Goal: Obtain resource: Obtain resource

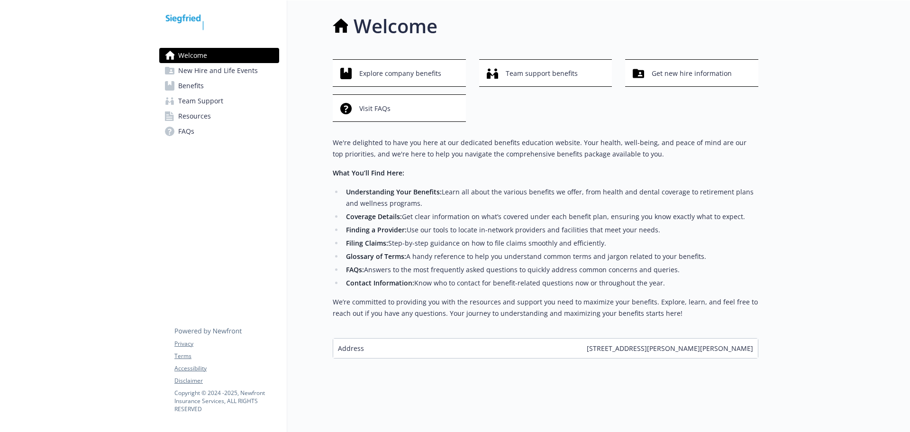
click at [208, 88] on link "Benefits" at bounding box center [219, 85] width 120 height 15
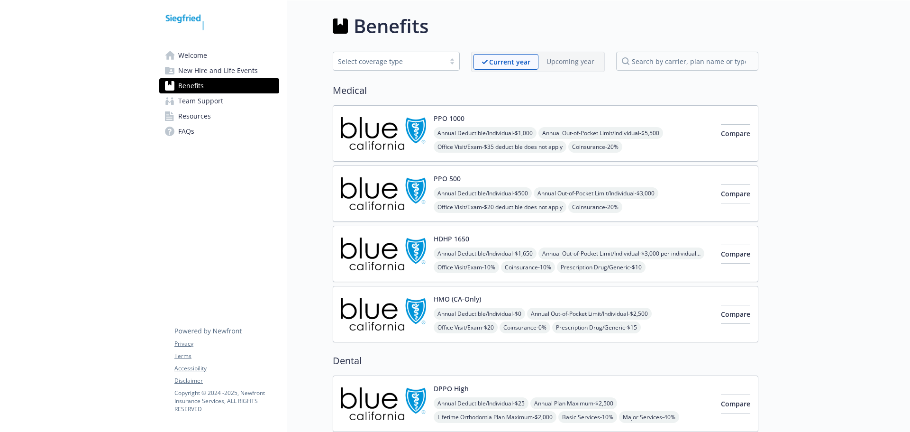
click at [359, 193] on img at bounding box center [383, 193] width 85 height 40
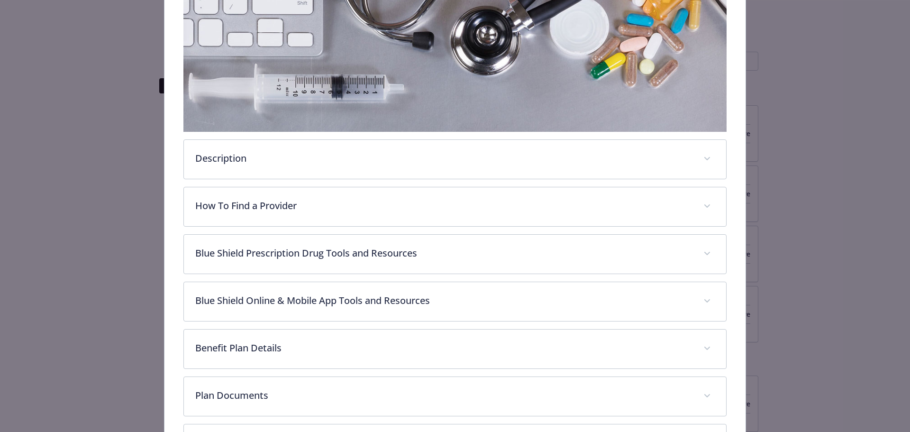
scroll to position [265, 0]
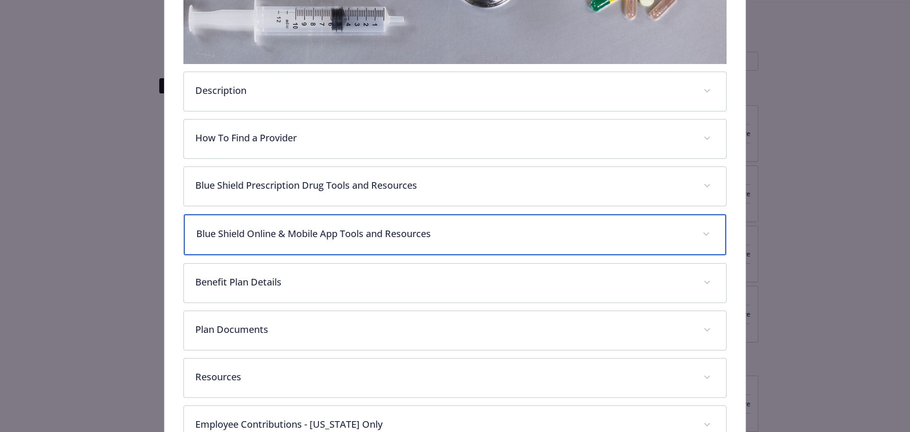
click at [214, 231] on p "Blue Shield Online & Mobile App Tools and Resources" at bounding box center [443, 234] width 495 height 14
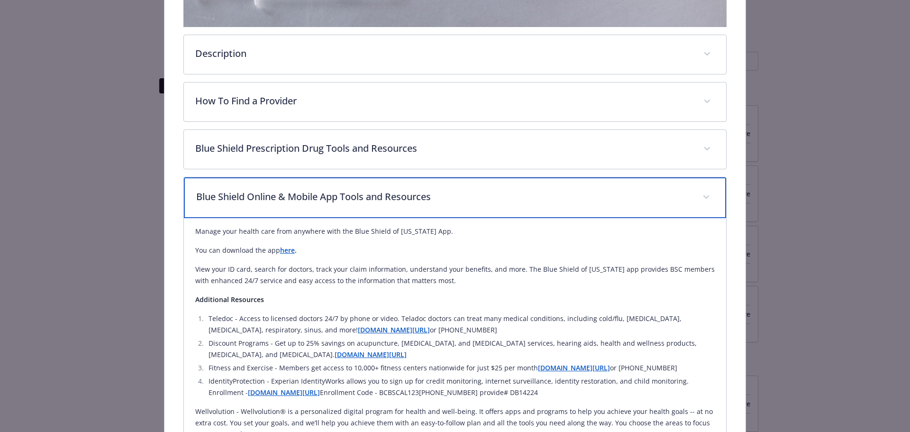
scroll to position [313, 0]
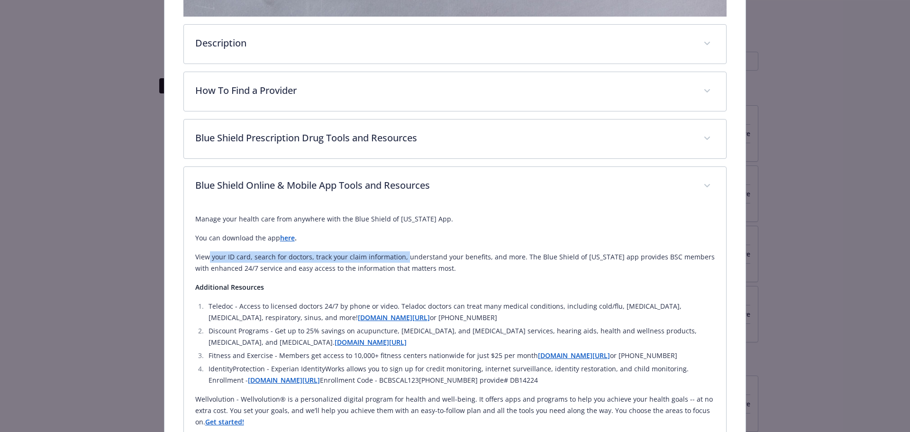
drag, startPoint x: 207, startPoint y: 256, endPoint x: 402, endPoint y: 256, distance: 195.2
click at [402, 256] on p "View your ID card, search for doctors, track your claim information, understand…" at bounding box center [455, 262] width 520 height 23
click at [444, 255] on p "View your ID card, search for doctors, track your claim information, understand…" at bounding box center [455, 262] width 520 height 23
drag, startPoint x: 528, startPoint y: 254, endPoint x: 652, endPoint y: 252, distance: 124.2
click at [626, 253] on p "View your ID card, search for doctors, track your claim information, understand…" at bounding box center [455, 262] width 520 height 23
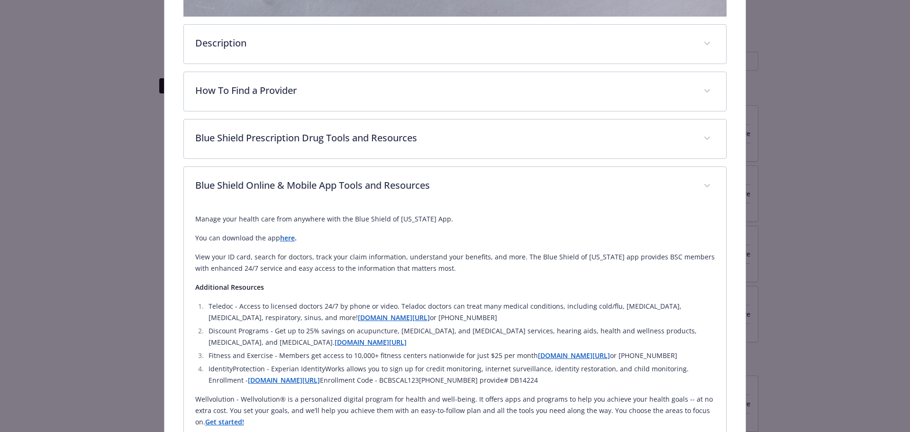
click at [653, 252] on p "View your ID card, search for doctors, track your claim information, understand…" at bounding box center [455, 262] width 520 height 23
drag, startPoint x: 698, startPoint y: 253, endPoint x: 418, endPoint y: 253, distance: 280.1
click at [431, 253] on p "View your ID card, search for doctors, track your claim information, understand…" at bounding box center [455, 262] width 520 height 23
click at [373, 256] on p "View your ID card, search for doctors, track your claim information, understand…" at bounding box center [455, 262] width 520 height 23
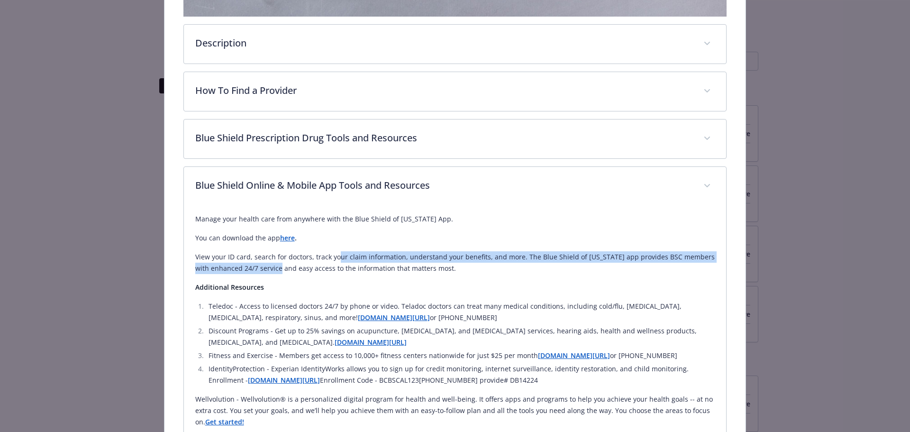
drag, startPoint x: 307, startPoint y: 265, endPoint x: 229, endPoint y: 265, distance: 77.7
click at [257, 265] on p "View your ID card, search for doctors, track your claim information, understand…" at bounding box center [455, 262] width 520 height 23
click at [229, 265] on p "View your ID card, search for doctors, track your claim information, understand…" at bounding box center [455, 262] width 520 height 23
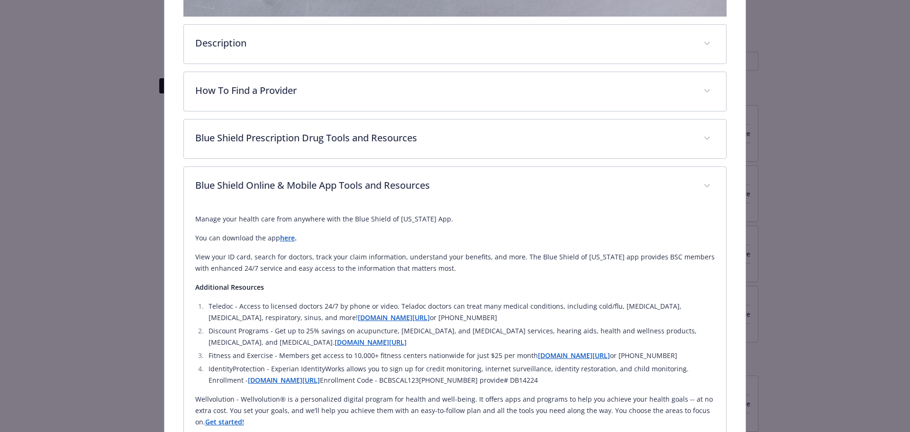
click at [427, 266] on p "View your ID card, search for doctors, track your claim information, understand…" at bounding box center [455, 262] width 520 height 23
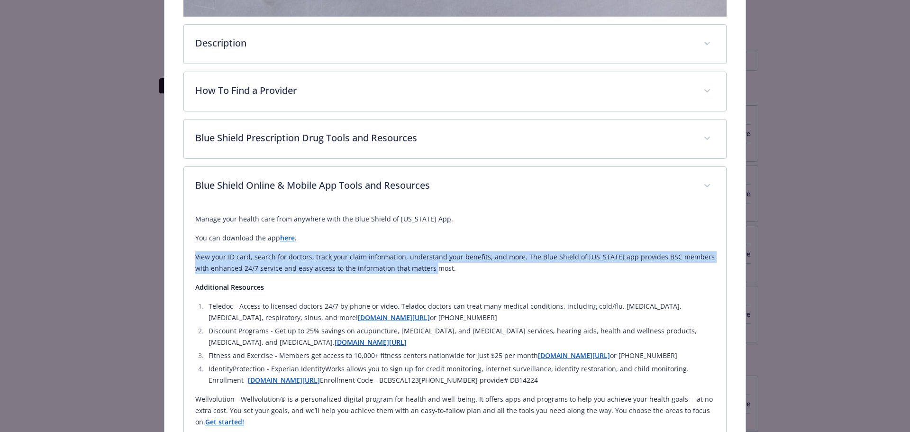
drag, startPoint x: 384, startPoint y: 267, endPoint x: 199, endPoint y: 258, distance: 185.5
click at [195, 257] on p "View your ID card, search for doctors, track your claim information, understand…" at bounding box center [455, 262] width 520 height 23
click at [295, 261] on p "View your ID card, search for doctors, track your claim information, understand…" at bounding box center [455, 262] width 520 height 23
drag, startPoint x: 355, startPoint y: 264, endPoint x: 495, endPoint y: 256, distance: 140.5
click at [205, 253] on p "View your ID card, search for doctors, track your claim information, understand…" at bounding box center [455, 262] width 520 height 23
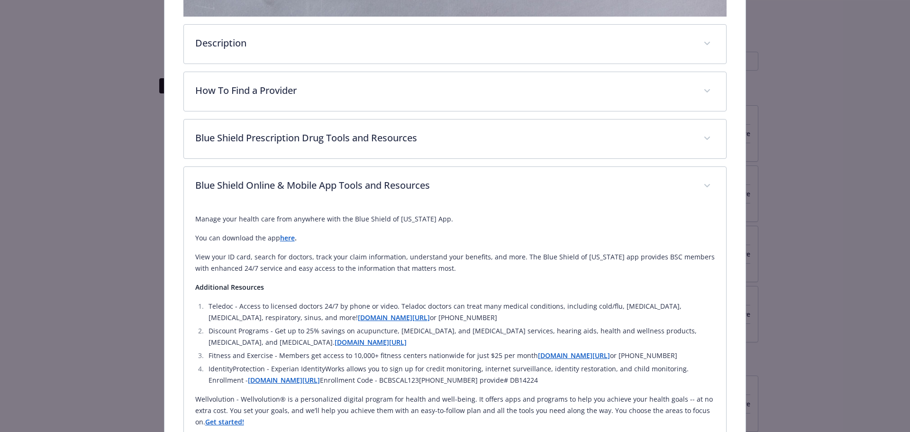
click at [395, 267] on p "View your ID card, search for doctors, track your claim information, understand…" at bounding box center [455, 262] width 520 height 23
drag, startPoint x: 449, startPoint y: 264, endPoint x: 322, endPoint y: 266, distance: 126.5
click at [323, 266] on p "View your ID card, search for doctors, track your claim information, understand…" at bounding box center [455, 262] width 520 height 23
click at [322, 266] on p "View your ID card, search for doctors, track your claim information, understand…" at bounding box center [455, 262] width 520 height 23
drag, startPoint x: 260, startPoint y: 269, endPoint x: 380, endPoint y: 267, distance: 119.9
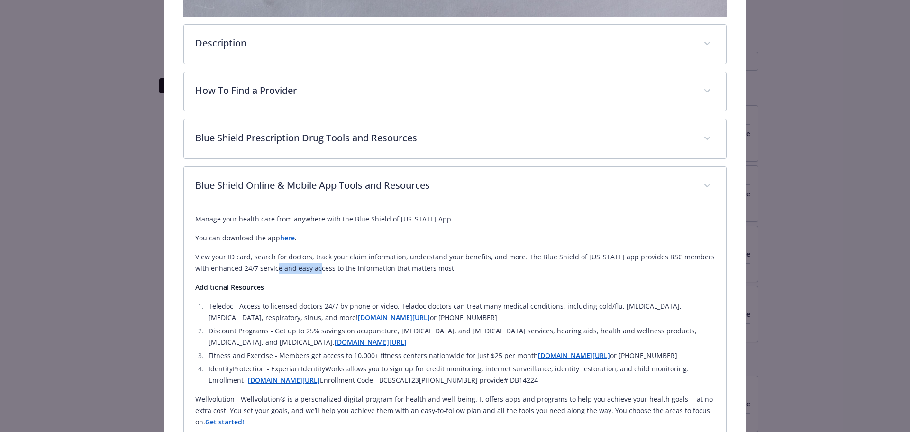
click at [345, 267] on p "View your ID card, search for doctors, track your claim information, understand…" at bounding box center [455, 262] width 520 height 23
click at [380, 267] on p "View your ID card, search for doctors, track your claim information, understand…" at bounding box center [455, 262] width 520 height 23
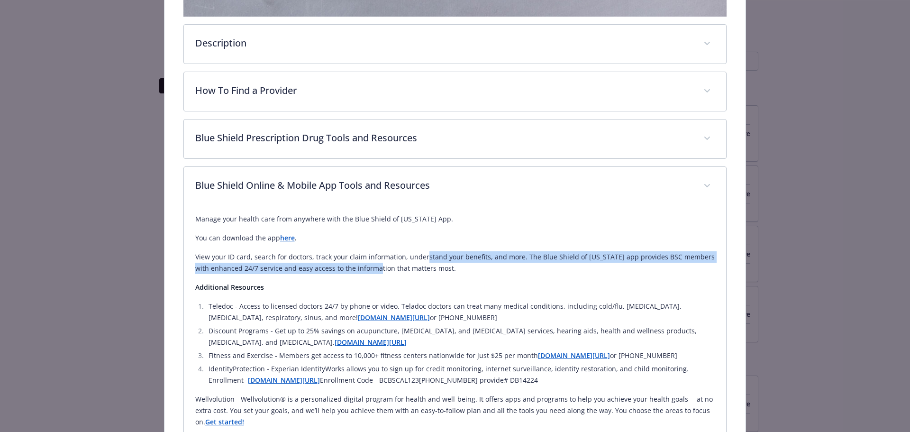
drag, startPoint x: 420, startPoint y: 261, endPoint x: 331, endPoint y: 262, distance: 89.1
click at [331, 262] on p "View your ID card, search for doctors, track your claim information, understand…" at bounding box center [455, 262] width 520 height 23
click at [301, 262] on p "View your ID card, search for doctors, track your claim information, understand…" at bounding box center [455, 262] width 520 height 23
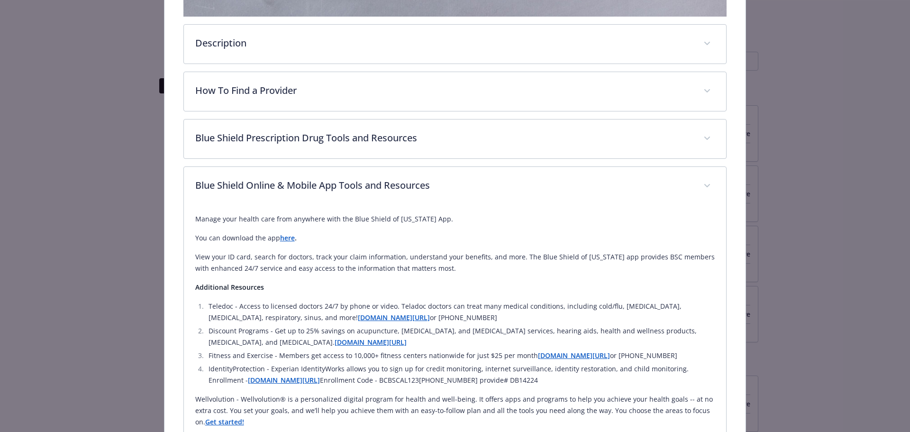
click at [248, 262] on p "View your ID card, search for doctors, track your claim information, understand…" at bounding box center [455, 262] width 520 height 23
drag, startPoint x: 213, startPoint y: 260, endPoint x: 348, endPoint y: 259, distance: 135.1
click at [331, 259] on p "View your ID card, search for doctors, track your claim information, understand…" at bounding box center [455, 262] width 520 height 23
click at [351, 259] on p "View your ID card, search for doctors, track your claim information, understand…" at bounding box center [455, 262] width 520 height 23
drag, startPoint x: 378, startPoint y: 259, endPoint x: 422, endPoint y: 259, distance: 44.1
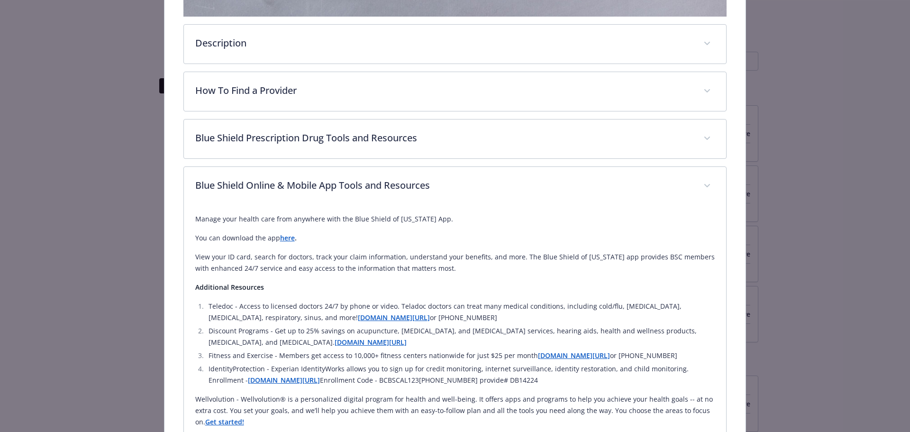
click at [389, 259] on p "View your ID card, search for doctors, track your claim information, understand…" at bounding box center [455, 262] width 520 height 23
click at [422, 259] on p "View your ID card, search for doctors, track your claim information, understand…" at bounding box center [455, 262] width 520 height 23
drag, startPoint x: 445, startPoint y: 259, endPoint x: 269, endPoint y: 259, distance: 175.3
click at [269, 259] on p "View your ID card, search for doctors, track your claim information, understand…" at bounding box center [455, 262] width 520 height 23
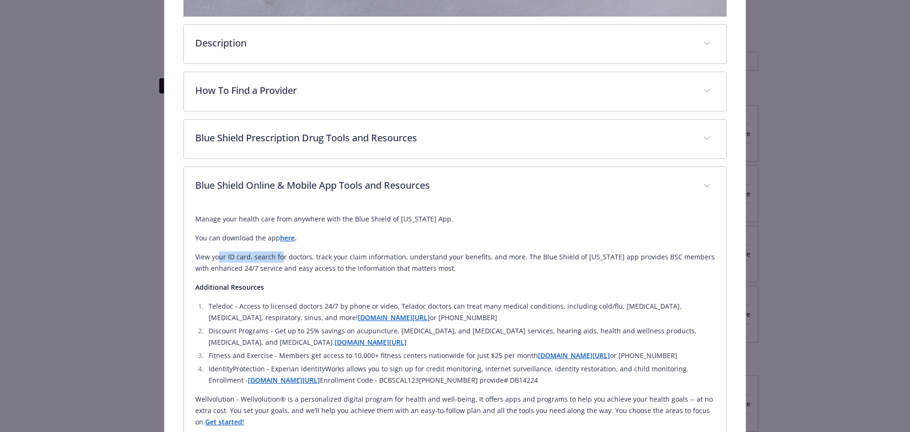
drag, startPoint x: 218, startPoint y: 260, endPoint x: 319, endPoint y: 260, distance: 101.4
click at [314, 260] on p "View your ID card, search for doctors, track your claim information, understand…" at bounding box center [455, 262] width 520 height 23
click at [338, 260] on p "View your ID card, search for doctors, track your claim information, understand…" at bounding box center [455, 262] width 520 height 23
click at [372, 259] on p "View your ID card, search for doctors, track your claim information, understand…" at bounding box center [455, 262] width 520 height 23
click at [330, 260] on p "View your ID card, search for doctors, track your claim information, understand…" at bounding box center [455, 262] width 520 height 23
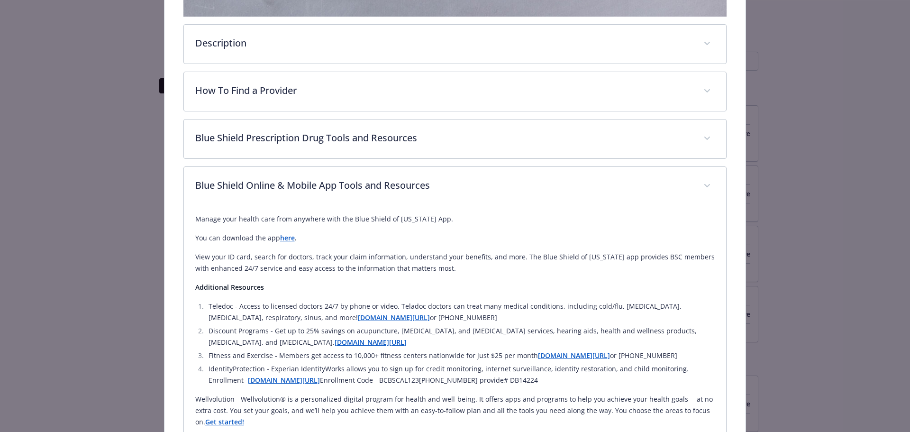
click at [339, 255] on p "View your ID card, search for doctors, track your claim information, understand…" at bounding box center [455, 262] width 520 height 23
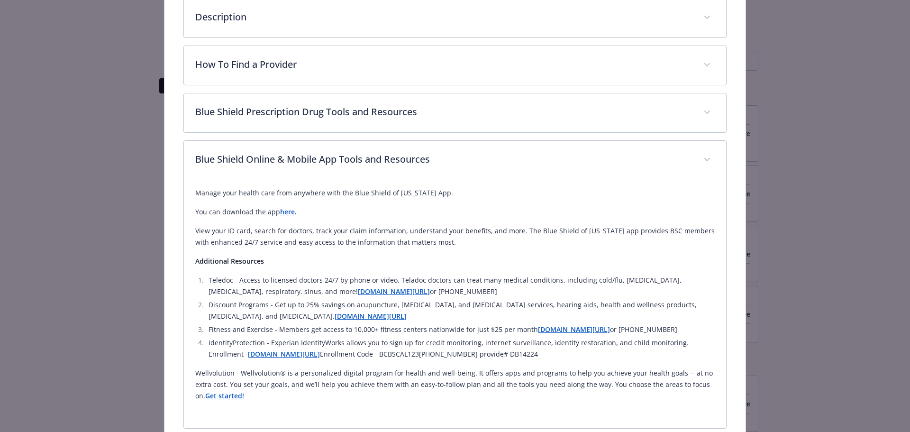
scroll to position [360, 0]
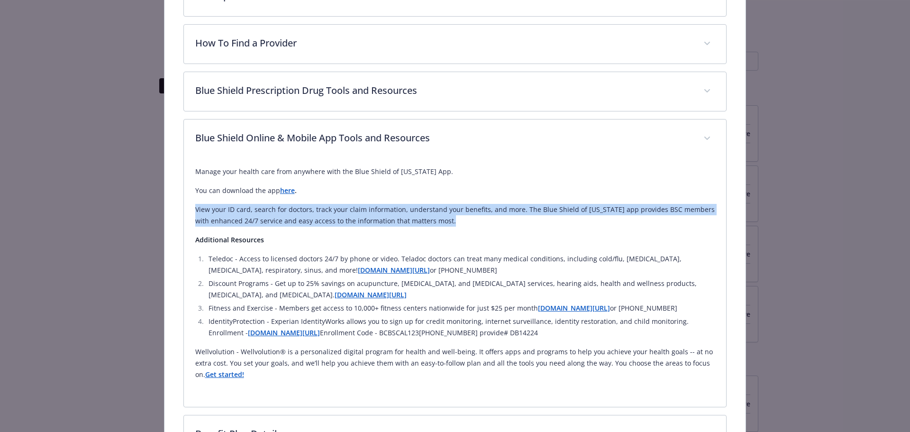
drag, startPoint x: 444, startPoint y: 221, endPoint x: 185, endPoint y: 204, distance: 258.9
click at [185, 204] on div "Manage your health care from anywhere with the Blue Shield of [US_STATE] App. Y…" at bounding box center [455, 282] width 543 height 248
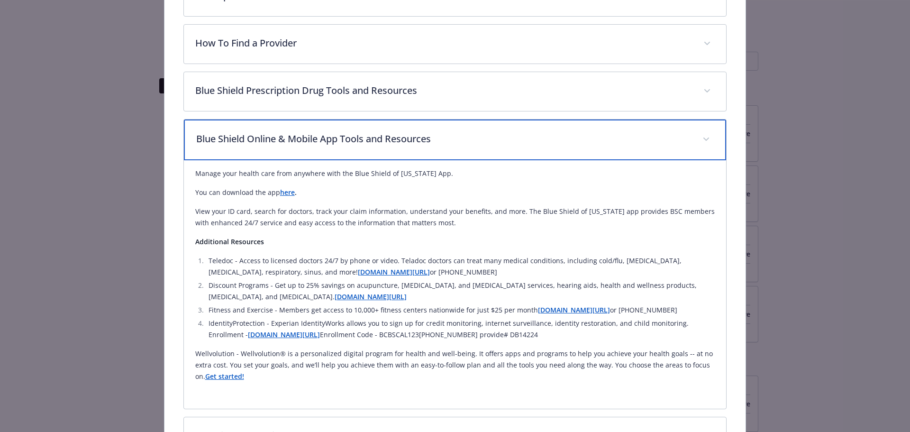
click at [674, 142] on p "Blue Shield Online & Mobile App Tools and Resources" at bounding box center [443, 139] width 495 height 14
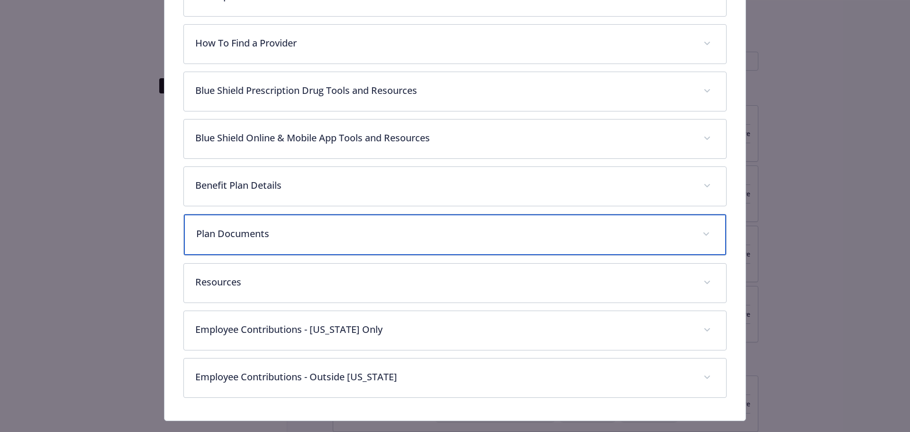
click at [372, 218] on div "Plan Documents" at bounding box center [455, 234] width 543 height 41
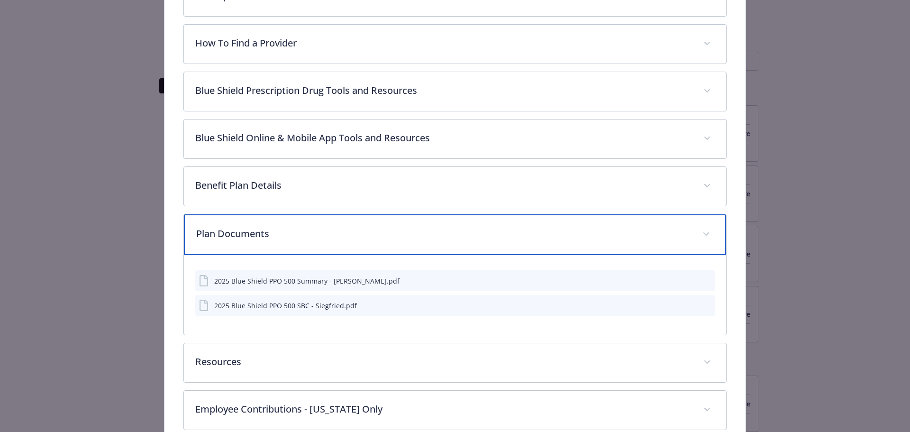
click at [365, 230] on p "Plan Documents" at bounding box center [443, 234] width 495 height 14
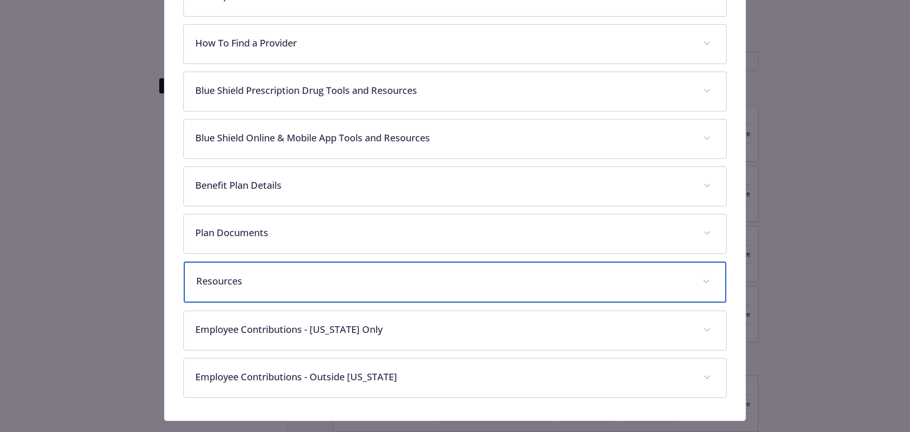
click at [356, 290] on div "Resources" at bounding box center [455, 282] width 543 height 41
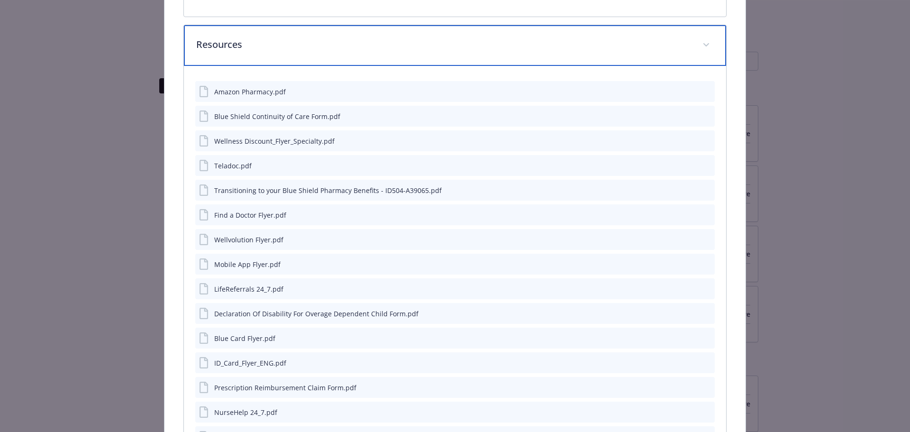
scroll to position [597, 0]
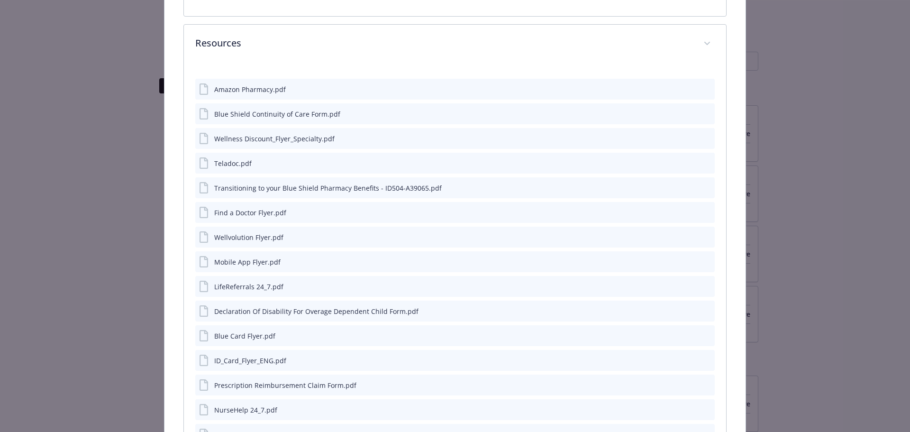
click at [249, 363] on div "ID_Card_Flyer_ENG.pdf" at bounding box center [250, 360] width 72 height 10
click at [701, 356] on icon "preview file" at bounding box center [705, 359] width 9 height 7
